Goal: Information Seeking & Learning: Find specific fact

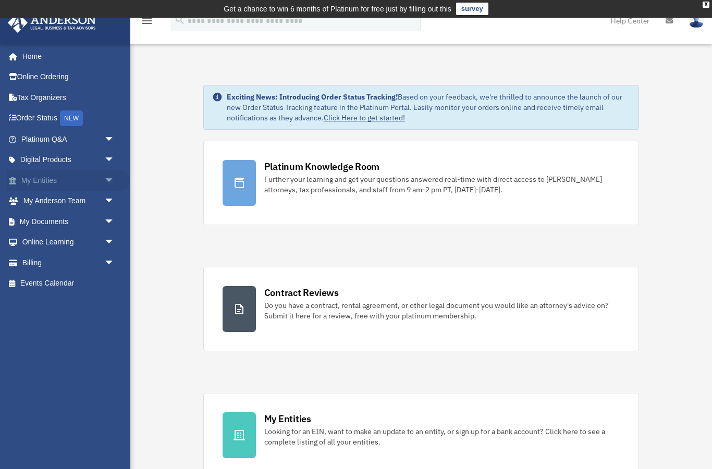
click at [109, 176] on span "arrow_drop_down" at bounding box center [114, 180] width 21 height 21
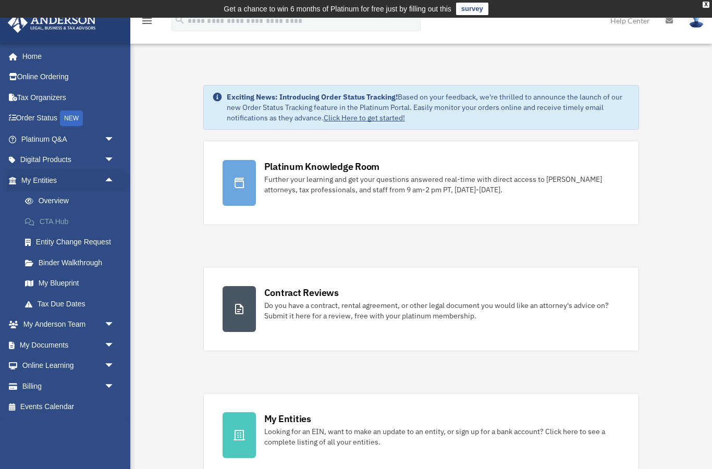
click at [85, 211] on link "CTA Hub" at bounding box center [73, 221] width 116 height 21
click at [71, 202] on link "Overview" at bounding box center [73, 201] width 116 height 21
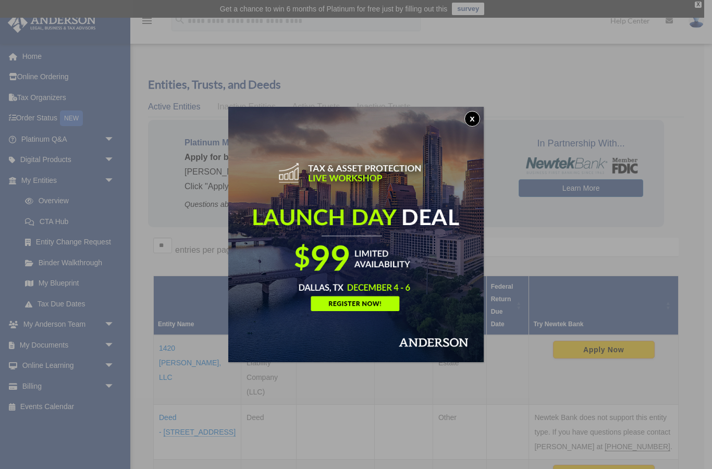
click at [473, 116] on button "x" at bounding box center [472, 119] width 16 height 16
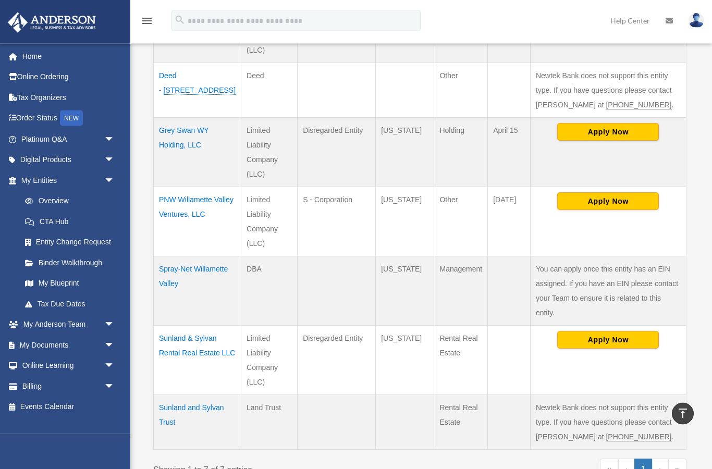
scroll to position [344, 0]
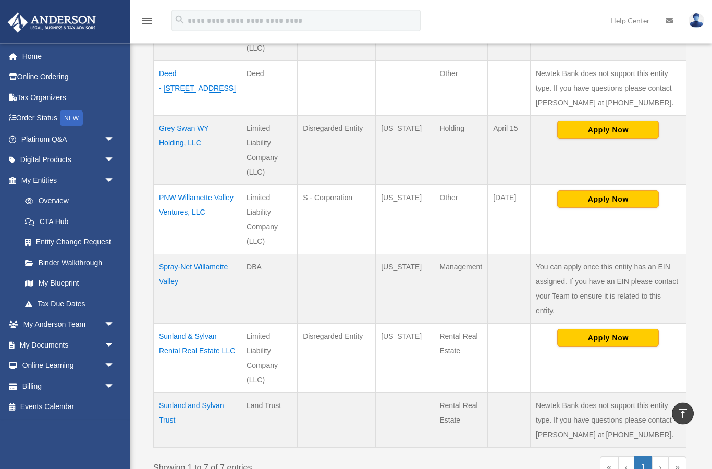
click at [208, 332] on td "Sunland & Sylvan Rental Real Estate LLC" at bounding box center [198, 358] width 88 height 69
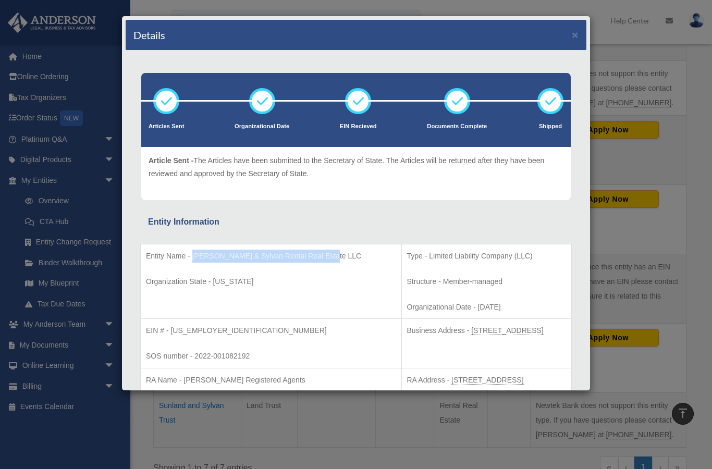
copy p "Sunland & Sylvan Rental Real Estate LLC"
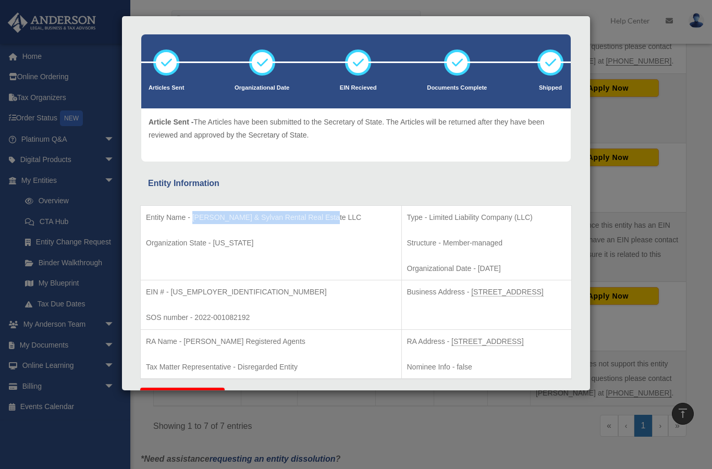
scroll to position [41, 0]
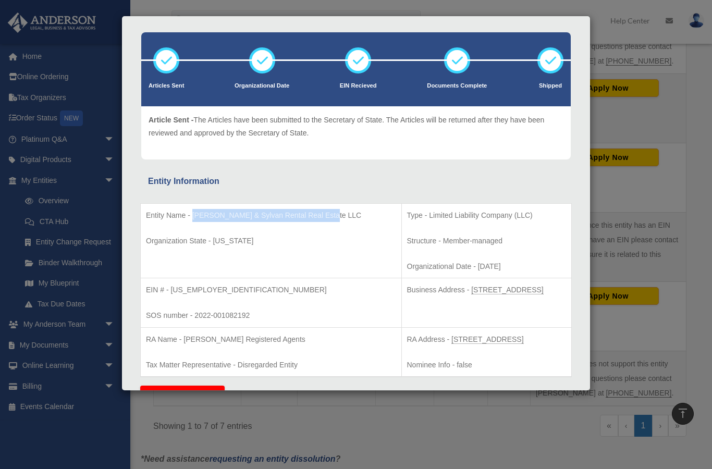
click at [469, 296] on td "Business Address - 1718 Capitol Ave., Cheyenne, Wy 82001" at bounding box center [486, 303] width 170 height 50
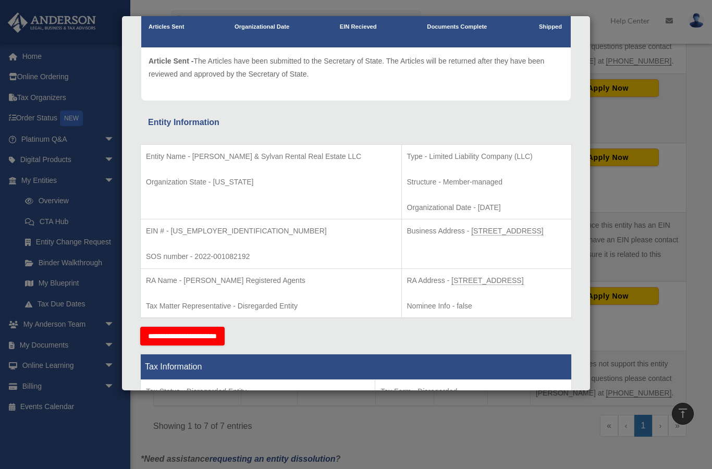
scroll to position [100, 0]
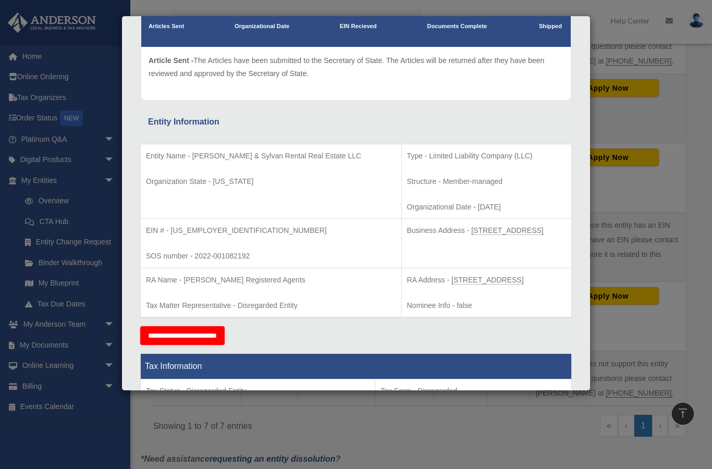
click at [205, 232] on p "EIN # - 88-0745078" at bounding box center [271, 230] width 250 height 13
copy p "88-0745078"
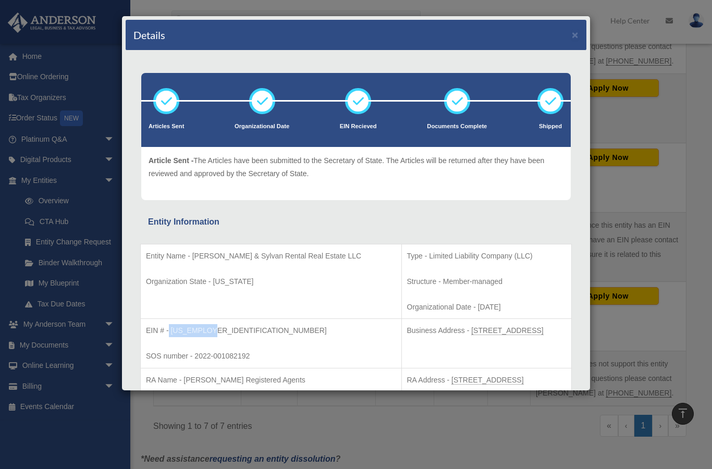
scroll to position [0, 0]
click at [564, 38] on div "Details ×" at bounding box center [356, 35] width 461 height 31
click at [573, 39] on button "×" at bounding box center [575, 34] width 7 height 11
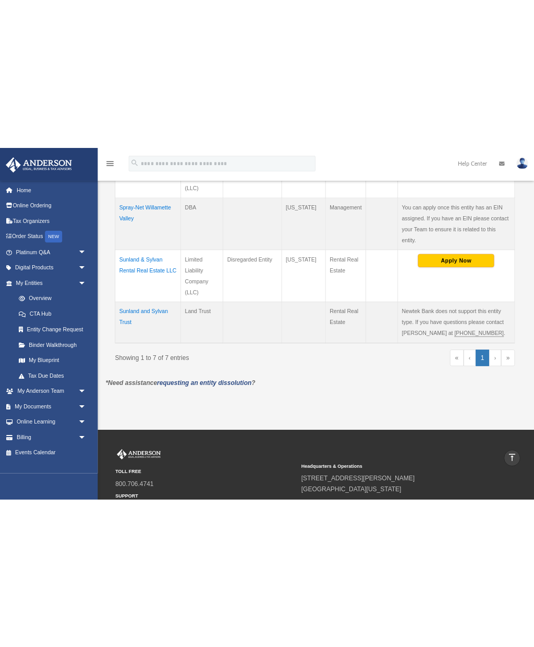
scroll to position [440, 0]
